Goal: Navigation & Orientation: Find specific page/section

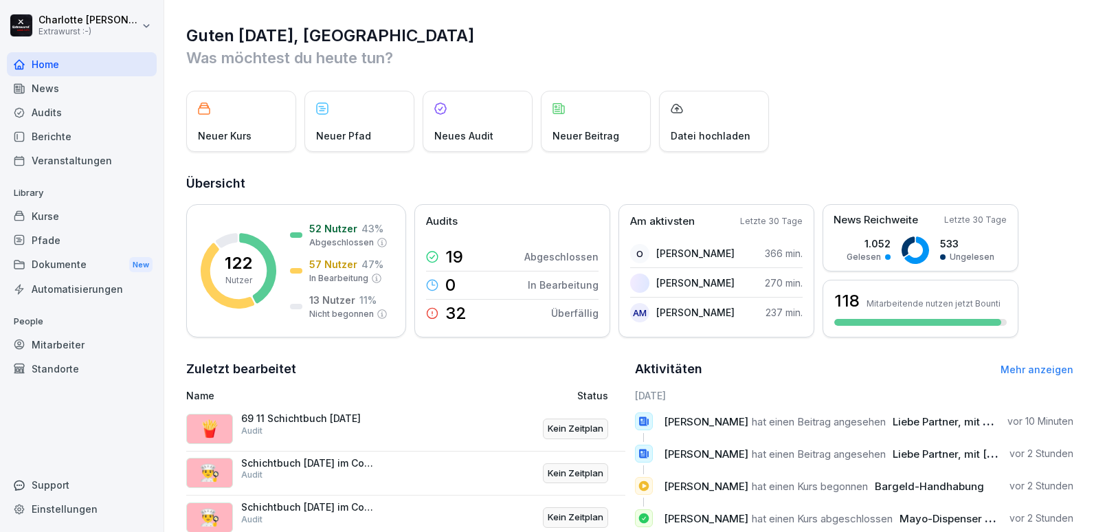
click at [43, 89] on div "News" at bounding box center [82, 88] width 150 height 24
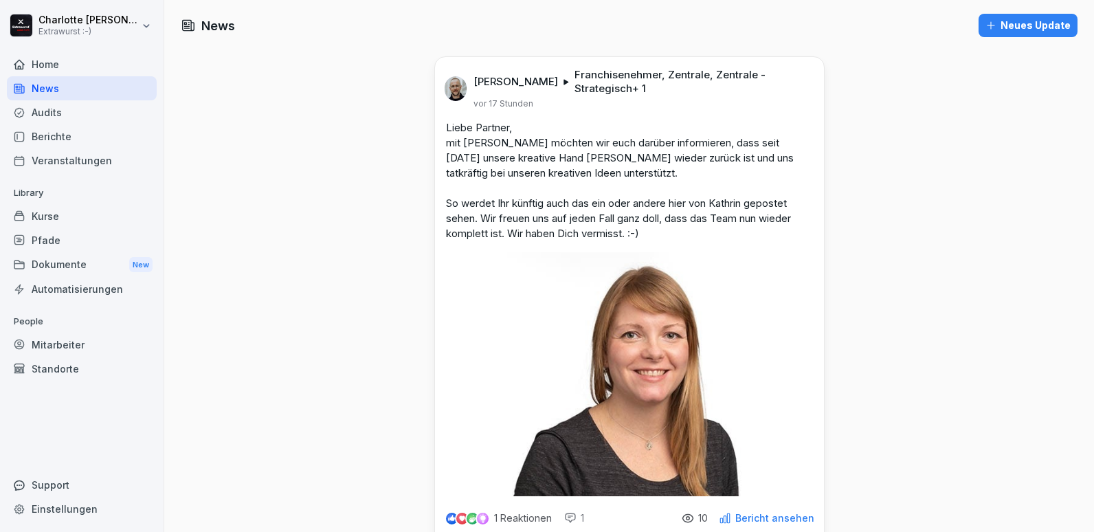
click at [45, 99] on div "News" at bounding box center [82, 88] width 150 height 24
click at [43, 274] on div "Dokumente New" at bounding box center [82, 264] width 150 height 25
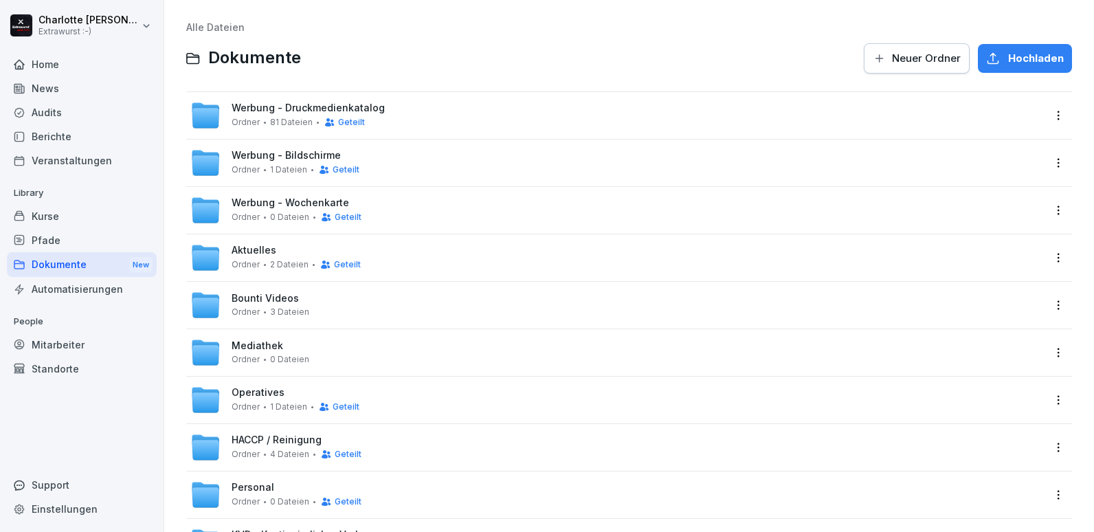
click at [254, 258] on div "Aktuelles Ordner 2 Dateien Geteilt" at bounding box center [296, 257] width 129 height 25
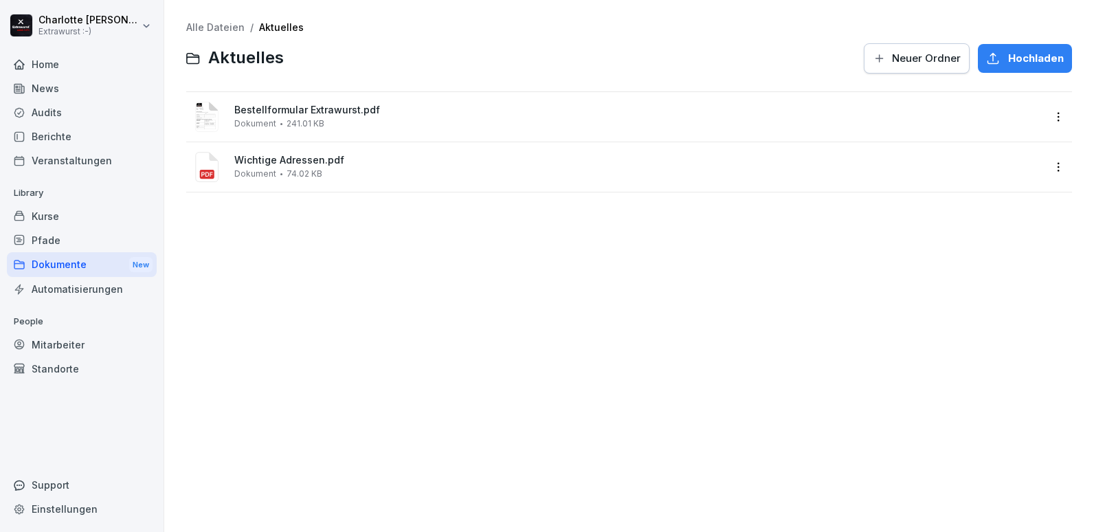
click at [254, 111] on span "Bestellformular Extrawurst.pdf" at bounding box center [638, 110] width 809 height 12
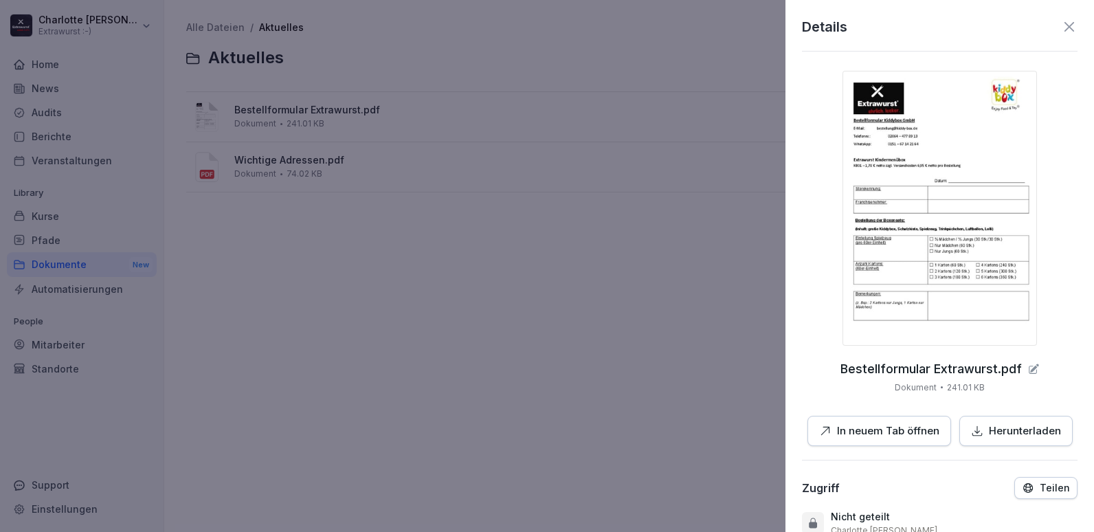
click at [254, 111] on div at bounding box center [547, 266] width 1094 height 532
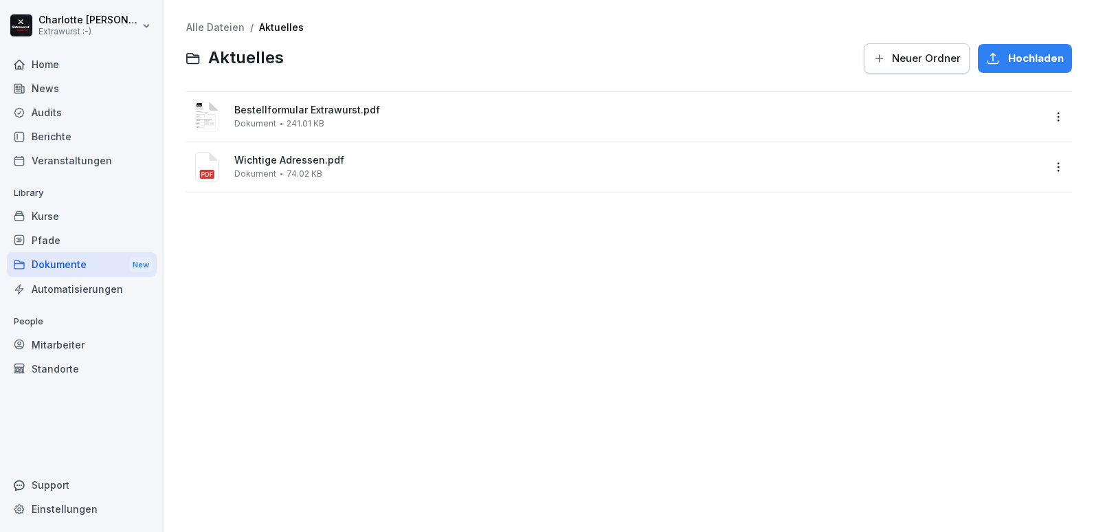
click at [279, 119] on div "Dokument 241.01 KB" at bounding box center [279, 124] width 90 height 10
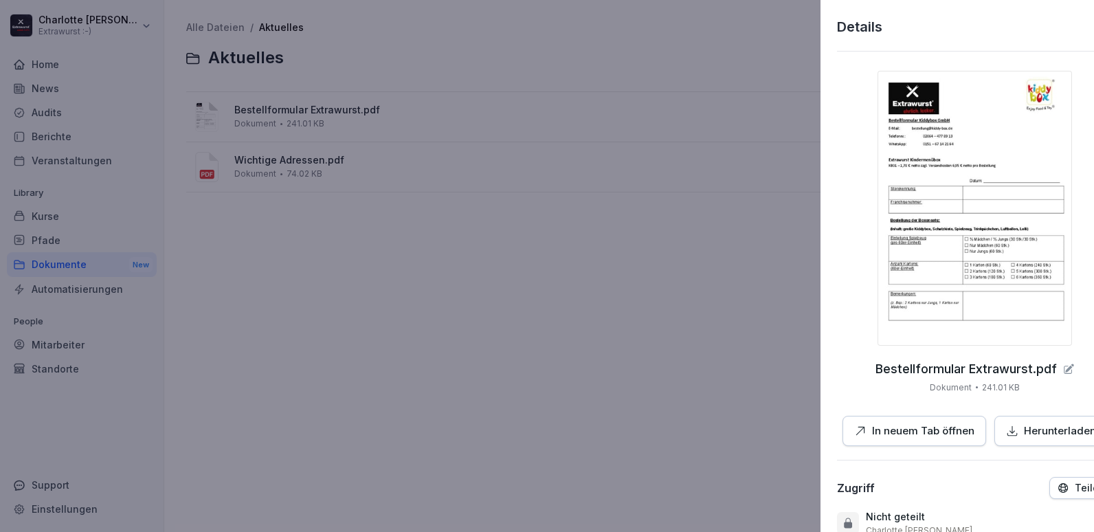
click at [279, 119] on div at bounding box center [547, 266] width 1094 height 532
